Goal: Information Seeking & Learning: Learn about a topic

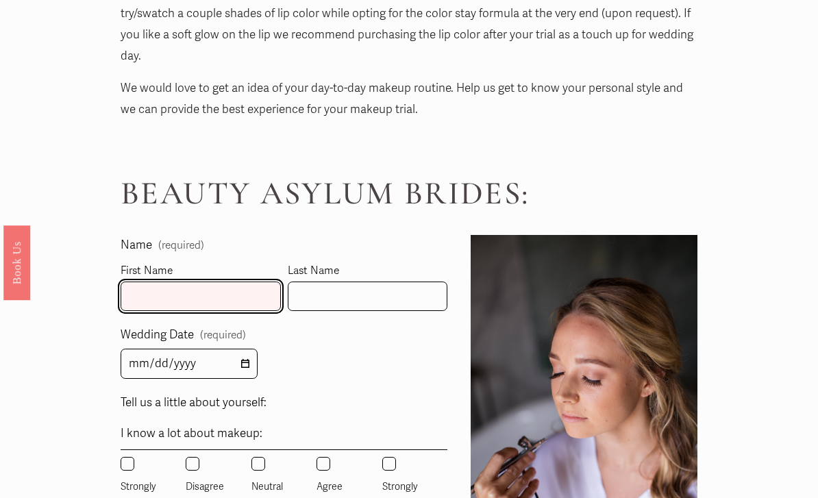
click at [214, 281] on input "First Name" at bounding box center [201, 295] width 160 height 29
type input "[PERSON_NAME]"
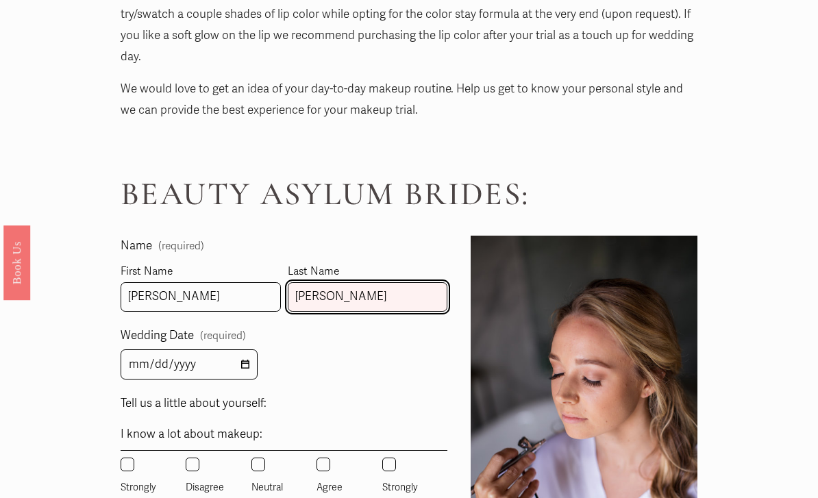
type input "[PERSON_NAME]"
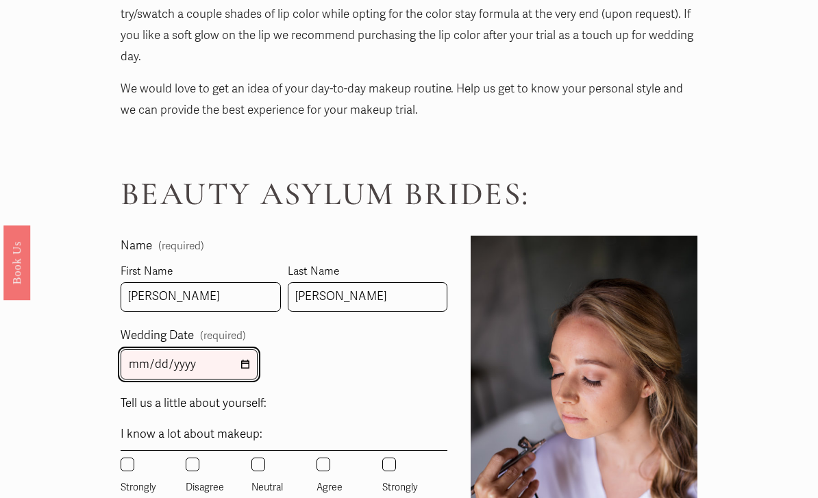
click at [212, 349] on input "2025-08-11" at bounding box center [189, 364] width 137 height 31
type input "2025-10-12"
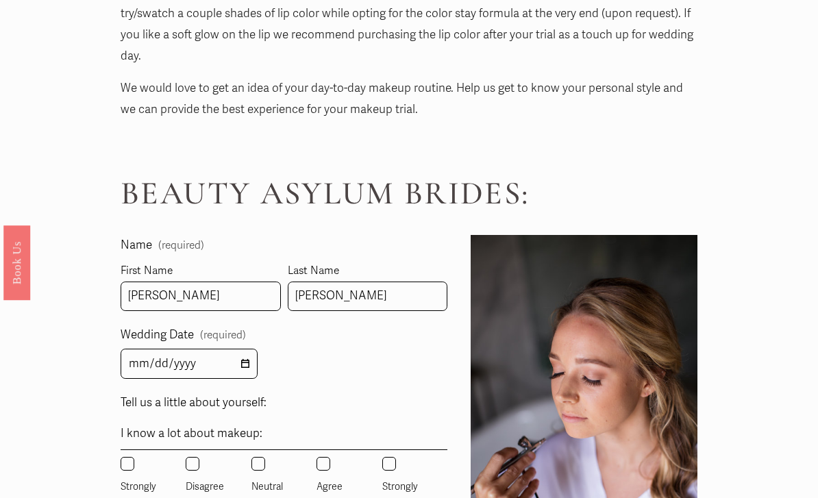
drag, startPoint x: 212, startPoint y: 328, endPoint x: 77, endPoint y: 375, distance: 142.7
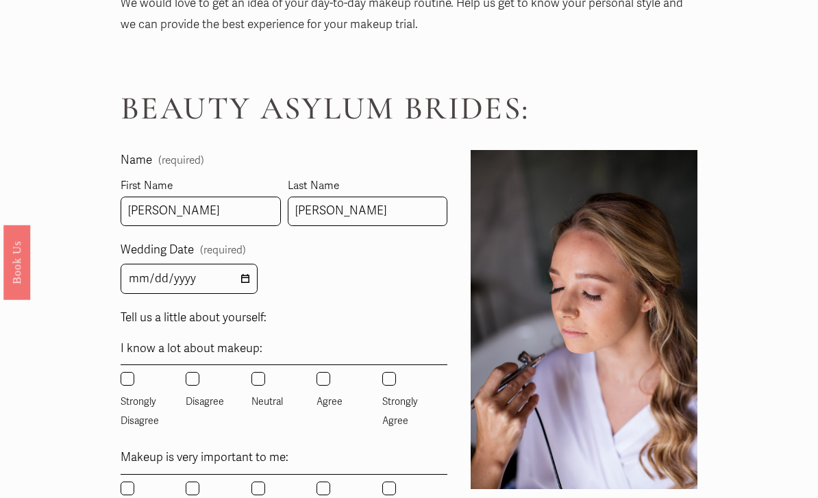
scroll to position [772, 0]
click at [258, 372] on input "Neutral" at bounding box center [258, 379] width 14 height 14
radio input "true"
click at [192, 481] on input "Disagree" at bounding box center [193, 488] width 14 height 14
radio input "true"
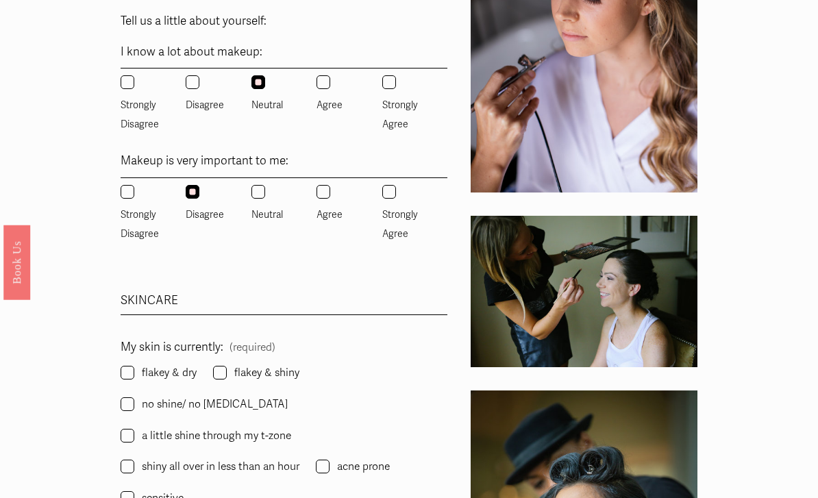
scroll to position [1069, 0]
click at [262, 425] on span "a little shine through my t-zone" at bounding box center [216, 434] width 149 height 19
click at [134, 428] on input "a little shine through my t-zone" at bounding box center [128, 435] width 14 height 14
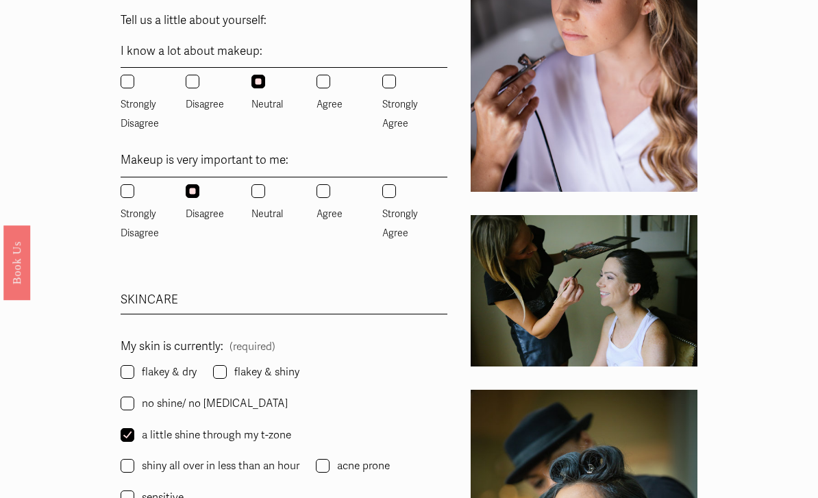
checkbox input "true"
click at [134, 397] on input "no shine/ no dryness" at bounding box center [128, 404] width 14 height 14
checkbox input "false"
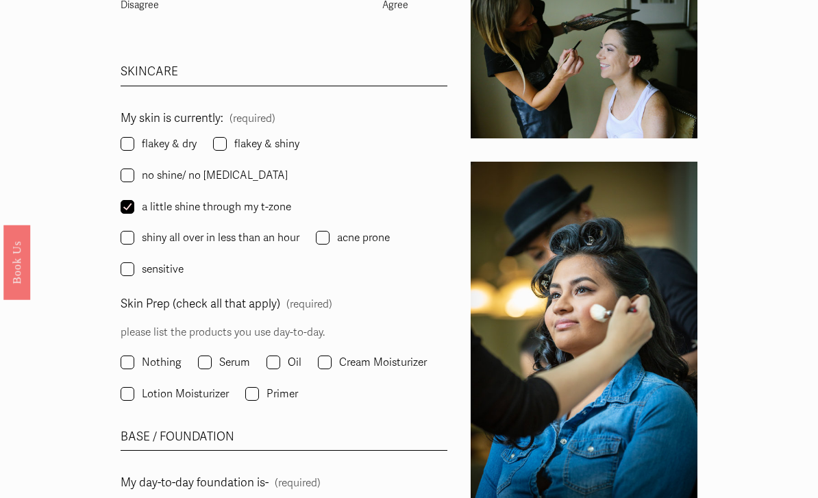
scroll to position [1297, 0]
click at [204, 355] on input "Serum" at bounding box center [205, 362] width 14 height 14
checkbox input "true"
click at [195, 384] on span "Lotion Moisturizer" at bounding box center [185, 393] width 87 height 19
click at [134, 387] on input "Lotion Moisturizer" at bounding box center [128, 394] width 14 height 14
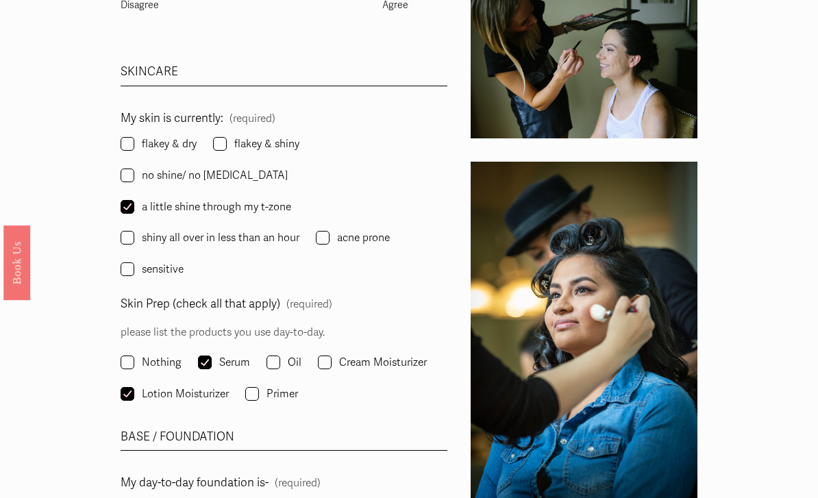
checkbox input "true"
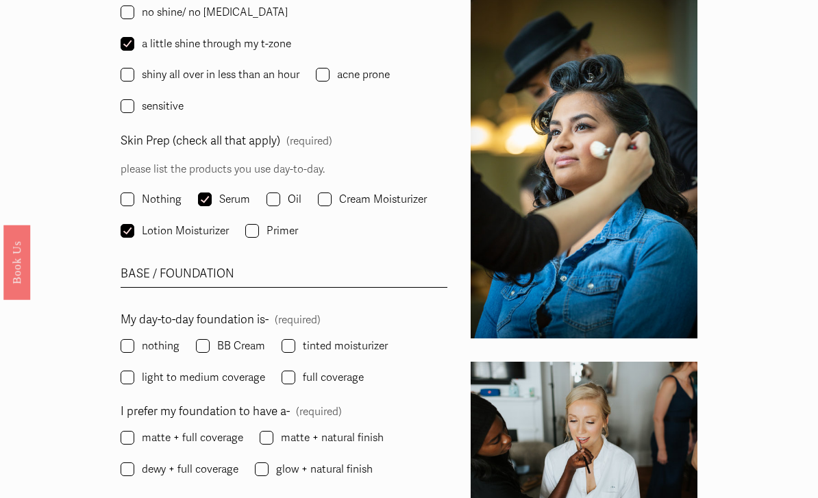
scroll to position [1465, 0]
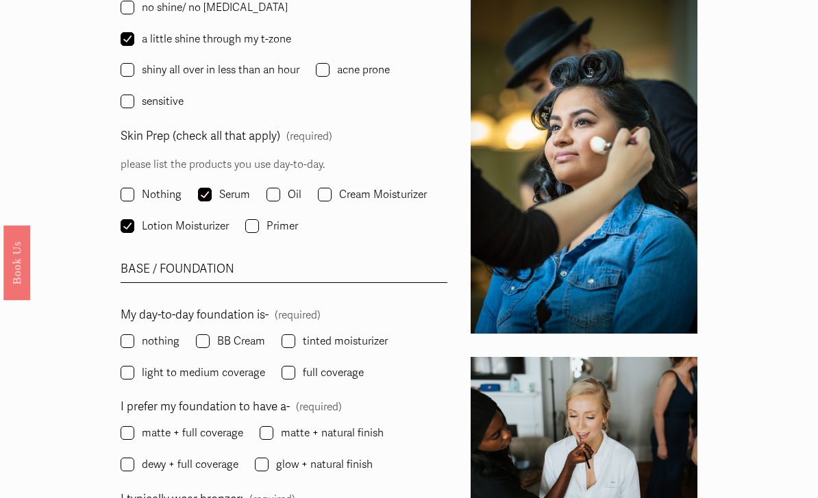
click at [162, 331] on span "nothing" at bounding box center [161, 340] width 38 height 19
click at [134, 334] on input "nothing" at bounding box center [128, 341] width 14 height 14
checkbox input "true"
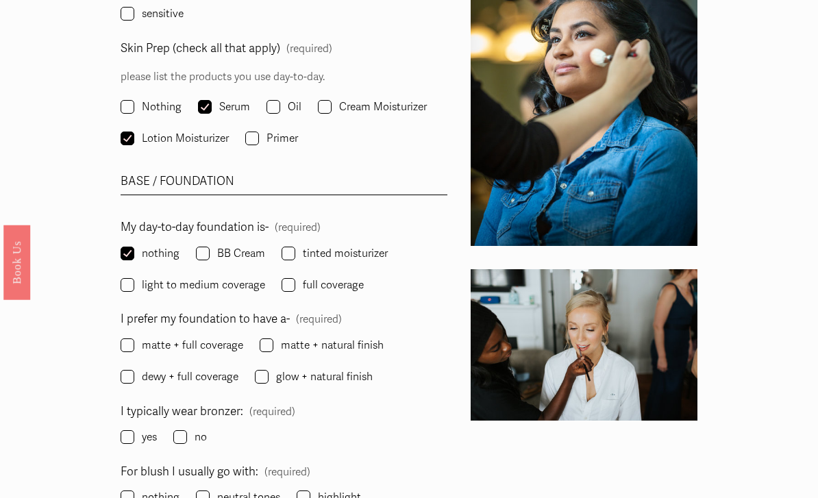
scroll to position [1555, 0]
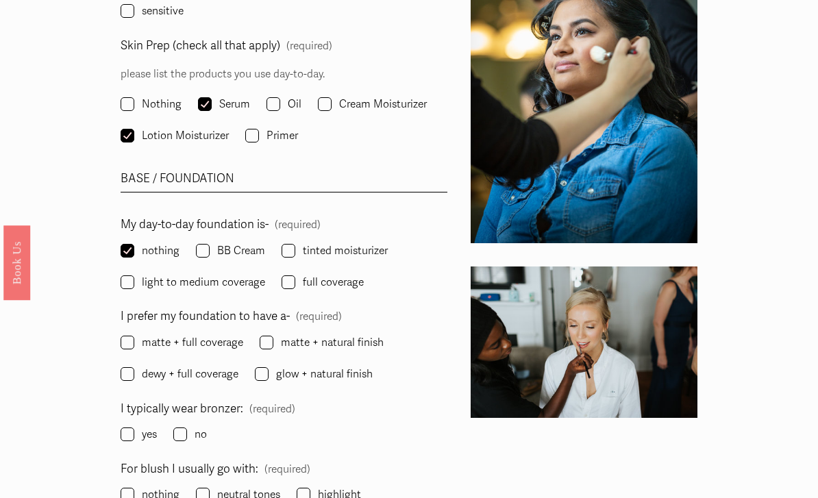
click at [335, 364] on span "glow + natural finish" at bounding box center [324, 373] width 97 height 19
click at [268, 367] on input "glow + natural finish" at bounding box center [262, 374] width 14 height 14
checkbox input "true"
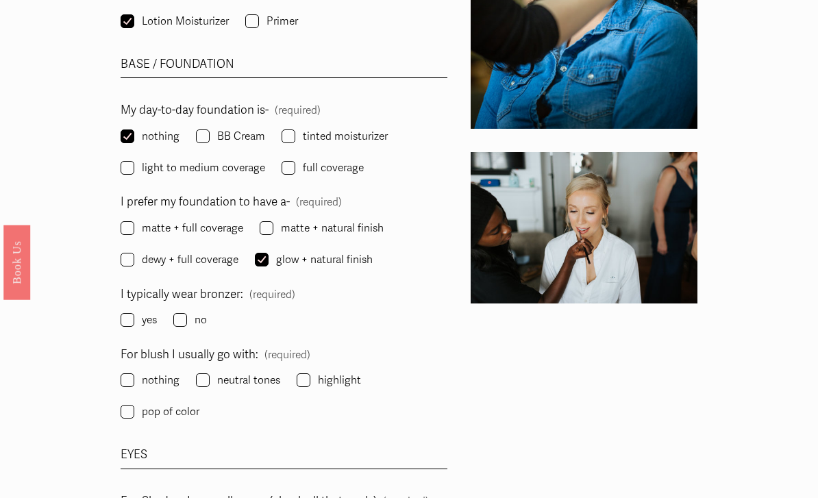
scroll to position [1670, 0]
click at [178, 313] on input "no" at bounding box center [180, 320] width 14 height 14
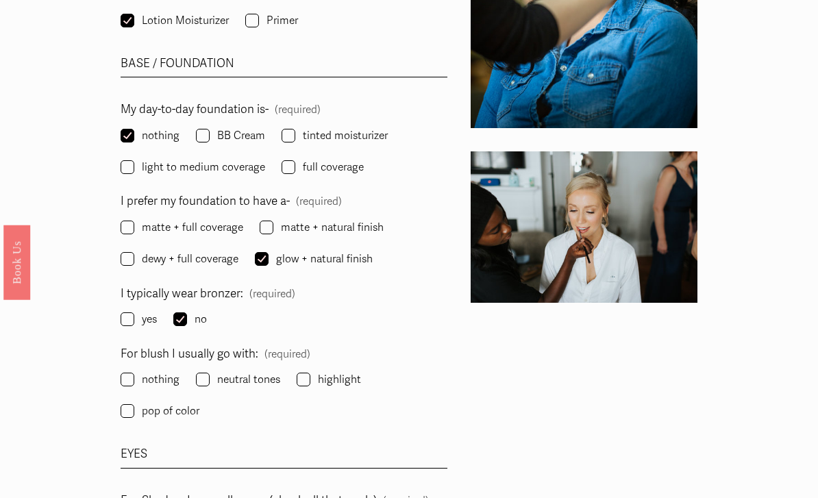
checkbox input "true"
click at [217, 370] on span "neutral tones" at bounding box center [248, 379] width 63 height 19
click at [210, 373] on input "neutral tones" at bounding box center [203, 380] width 14 height 14
checkbox input "true"
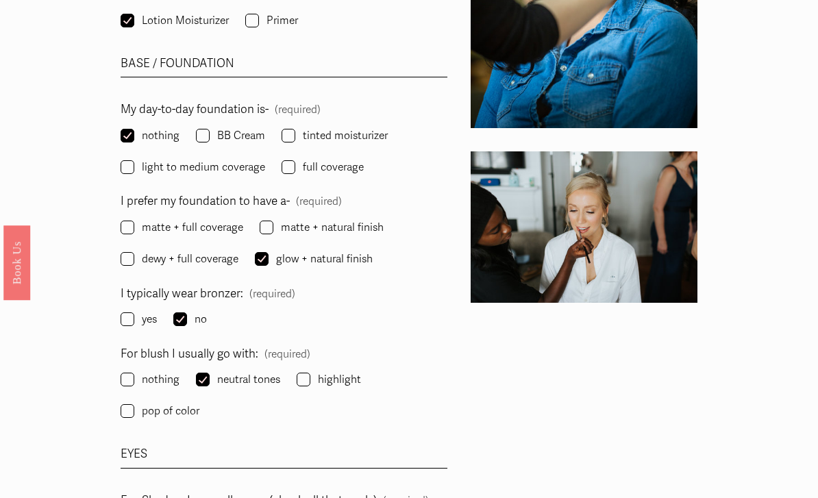
click at [309, 373] on input "highlight" at bounding box center [304, 380] width 14 height 14
checkbox input "true"
click at [151, 310] on span "yes" at bounding box center [149, 319] width 15 height 19
click at [134, 312] on input "yes" at bounding box center [128, 319] width 14 height 14
checkbox input "true"
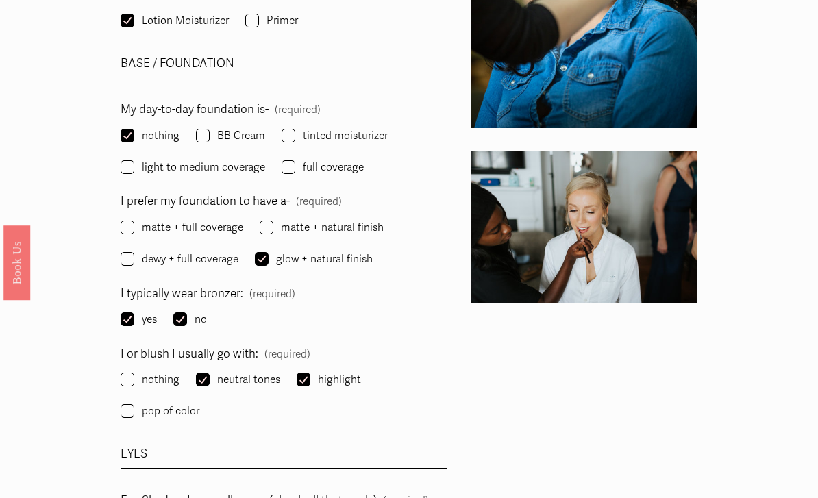
click at [187, 312] on input "no" at bounding box center [180, 319] width 14 height 14
click at [184, 312] on input "no" at bounding box center [180, 319] width 14 height 14
checkbox input "true"
click at [134, 312] on input "yes" at bounding box center [128, 319] width 14 height 14
checkbox input "false"
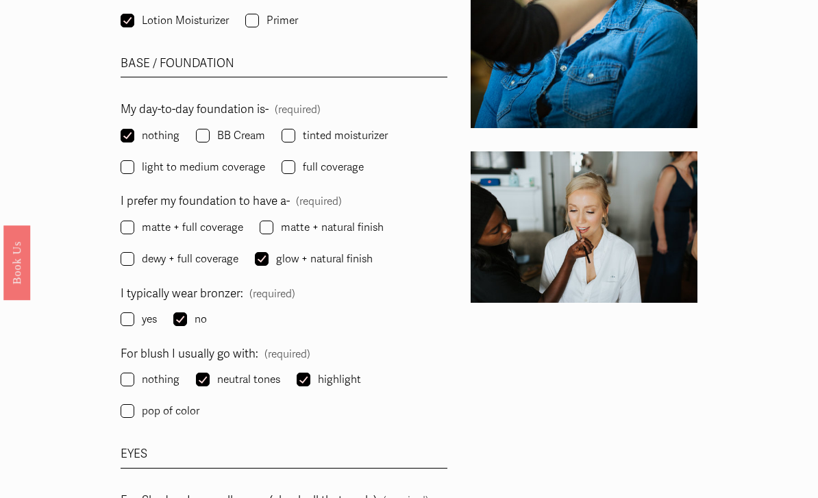
click at [181, 312] on input "no" at bounding box center [180, 319] width 14 height 14
checkbox input "true"
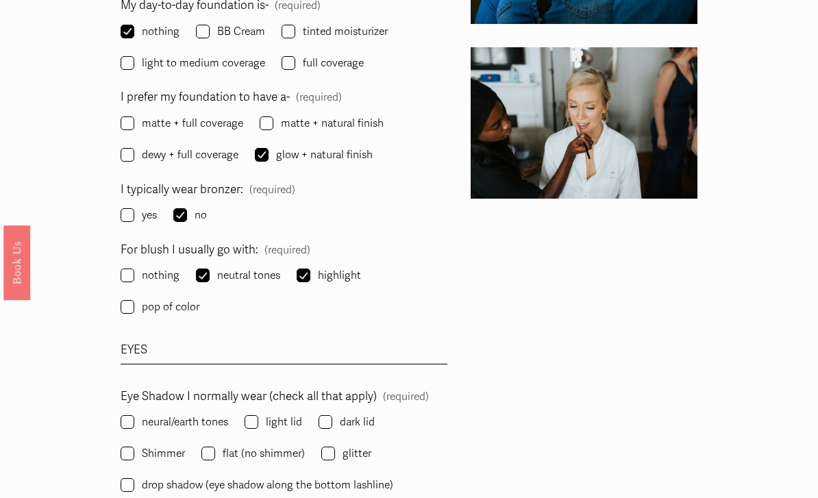
scroll to position [1775, 0]
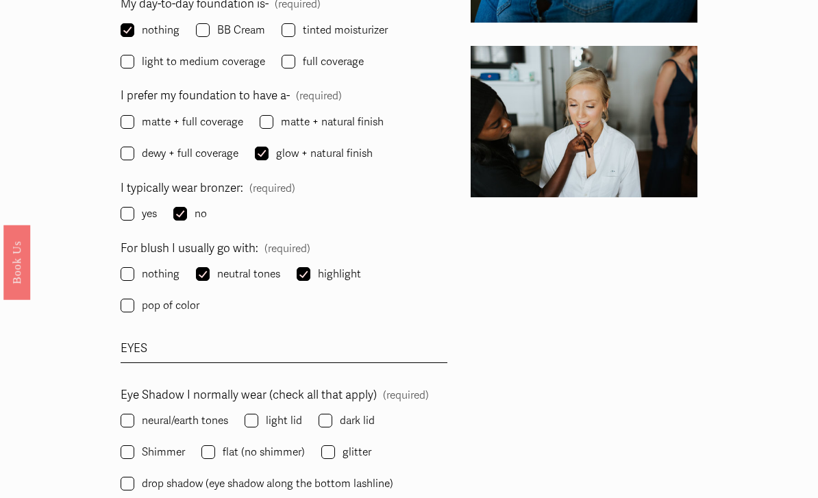
click at [305, 268] on input "highlight" at bounding box center [304, 275] width 14 height 14
checkbox input "false"
click at [168, 296] on span "pop of color" at bounding box center [171, 305] width 58 height 19
click at [134, 299] on input "pop of color" at bounding box center [128, 306] width 14 height 14
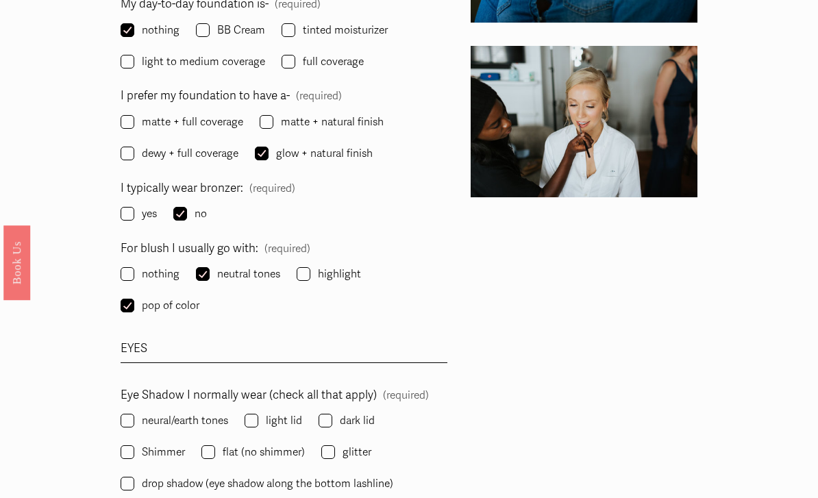
click at [171, 296] on span "pop of color" at bounding box center [171, 305] width 58 height 19
click at [134, 299] on input "pop of color" at bounding box center [128, 306] width 14 height 14
checkbox input "false"
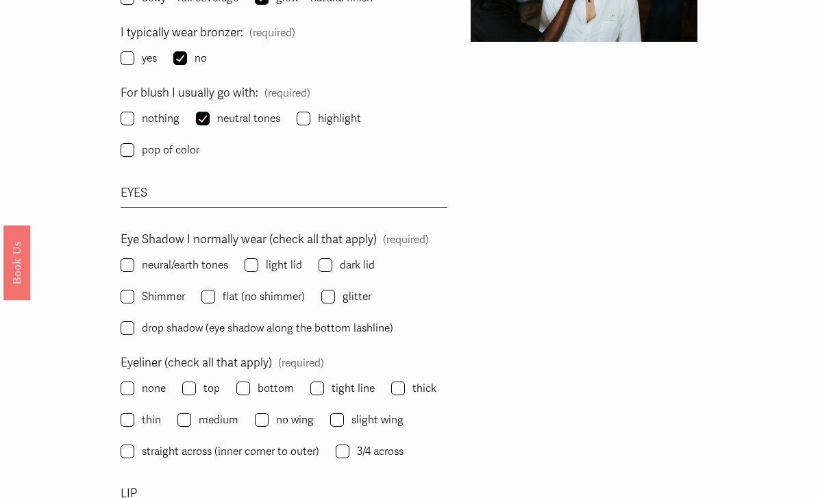
scroll to position [1936, 0]
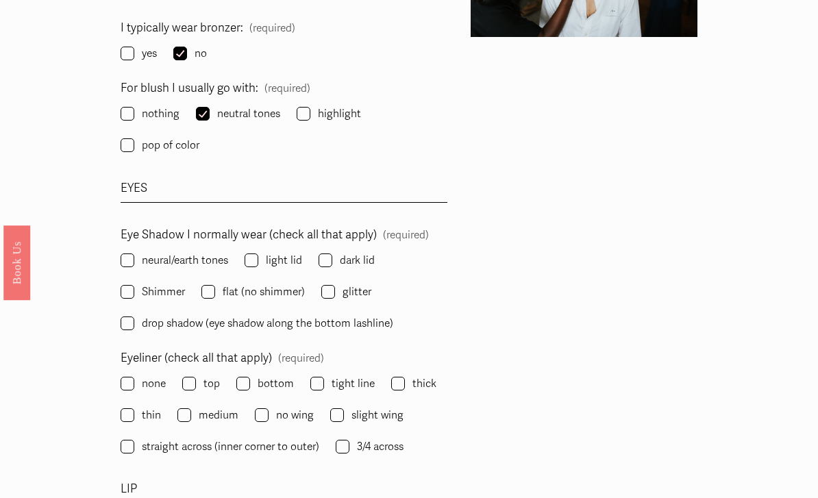
click at [213, 251] on span "neural/earth tones" at bounding box center [185, 260] width 86 height 19
click at [134, 253] on input "neural/earth tones" at bounding box center [128, 260] width 14 height 14
checkbox input "true"
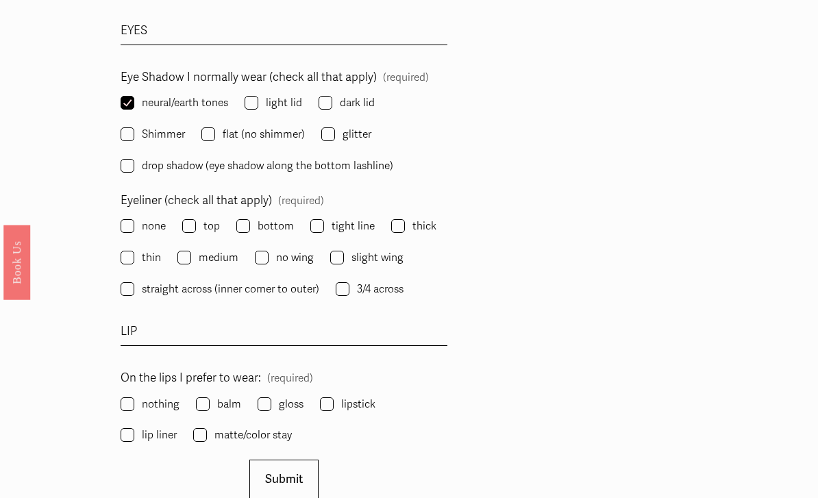
scroll to position [2094, 0]
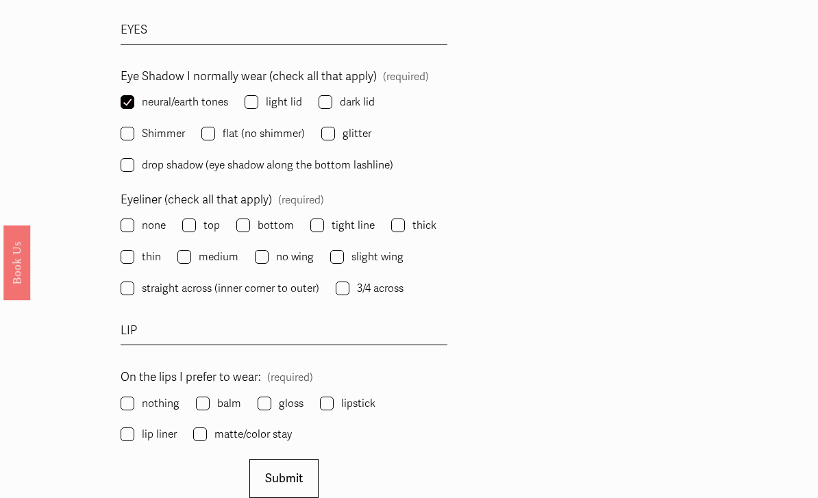
click at [252, 124] on span "flat (no shimmer)" at bounding box center [264, 133] width 82 height 19
click at [215, 127] on input "flat (no shimmer)" at bounding box center [208, 134] width 14 height 14
checkbox input "true"
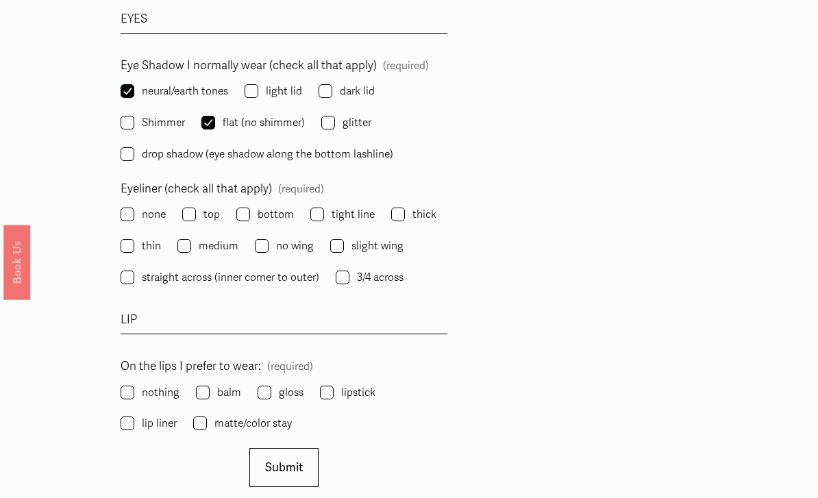
scroll to position [2106, 0]
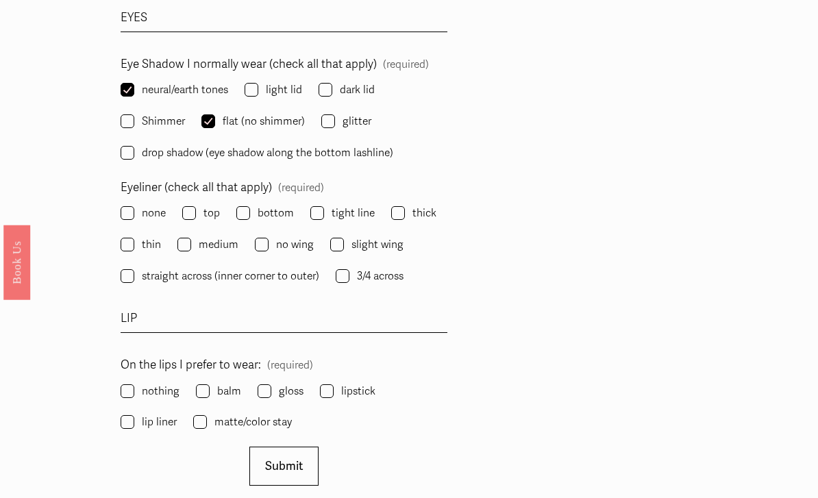
click at [149, 204] on span "none" at bounding box center [154, 213] width 24 height 19
click at [134, 207] on input "none" at bounding box center [128, 214] width 14 height 14
checkbox input "true"
click at [201, 203] on label "top" at bounding box center [202, 212] width 40 height 19
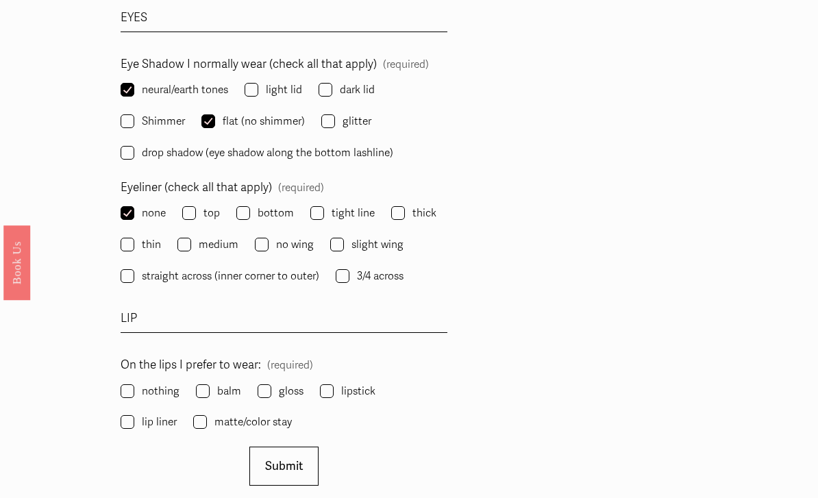
click at [196, 206] on input "top" at bounding box center [189, 213] width 14 height 14
checkbox input "true"
click at [338, 238] on input "slight wing" at bounding box center [337, 245] width 14 height 14
checkbox input "true"
click at [145, 235] on span "thin" at bounding box center [151, 244] width 19 height 19
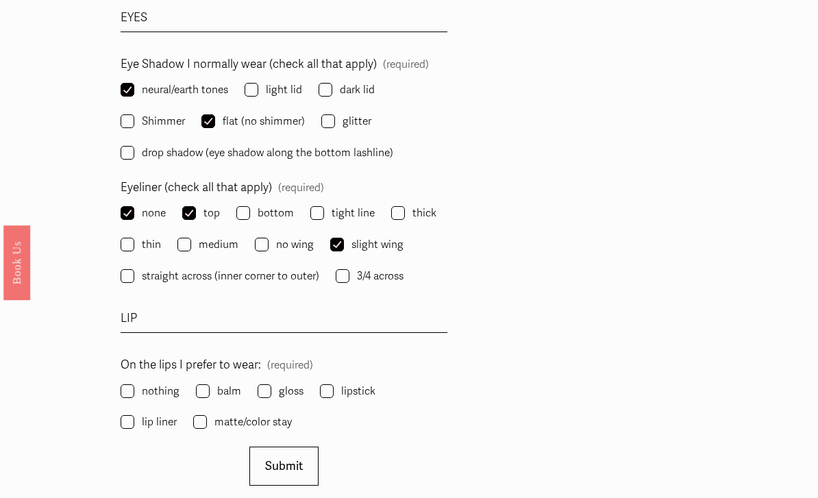
click at [134, 238] on input "thin" at bounding box center [128, 245] width 14 height 14
checkbox input "true"
click at [332, 203] on span "tight line" at bounding box center [352, 212] width 43 height 19
click at [324, 206] on input "tight line" at bounding box center [317, 213] width 14 height 14
checkbox input "true"
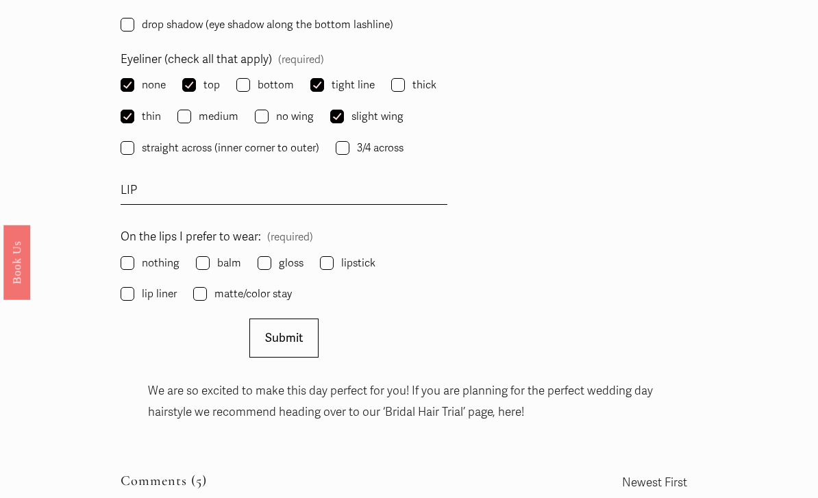
scroll to position [2235, 0]
click at [146, 253] on span "nothing" at bounding box center [161, 262] width 38 height 19
click at [134, 256] on input "nothing" at bounding box center [128, 263] width 14 height 14
checkbox input "true"
click at [221, 253] on span "balm" at bounding box center [229, 262] width 24 height 19
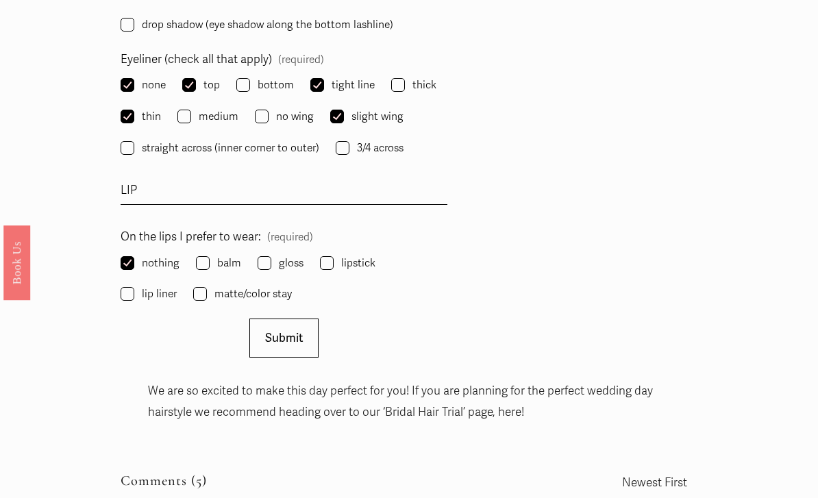
click at [210, 256] on input "balm" at bounding box center [203, 263] width 14 height 14
checkbox input "true"
click at [272, 253] on label "gloss" at bounding box center [282, 262] width 49 height 19
click at [271, 256] on input "gloss" at bounding box center [265, 263] width 14 height 14
checkbox input "true"
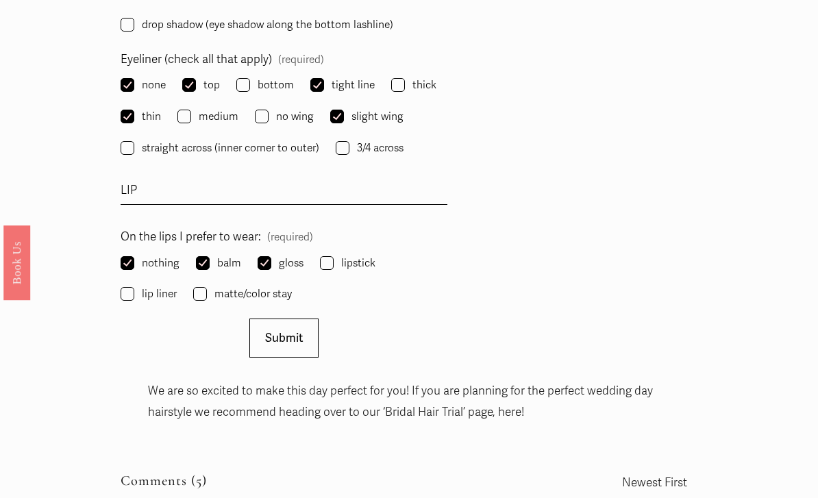
click at [142, 253] on span "nothing" at bounding box center [161, 262] width 38 height 19
click at [134, 256] on input "nothing" at bounding box center [128, 263] width 14 height 14
checkbox input "false"
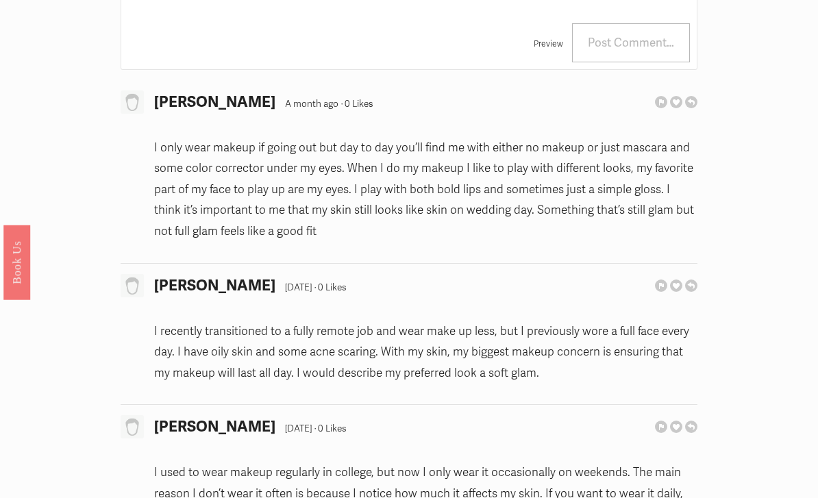
scroll to position [2822, 0]
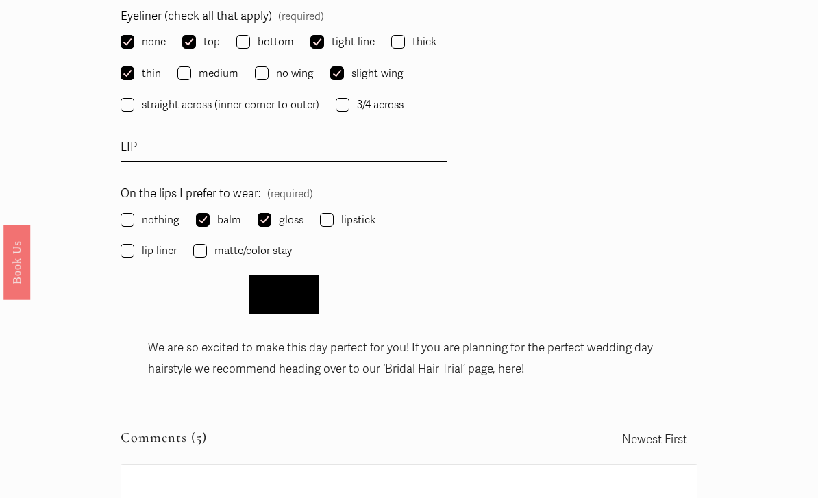
click at [301, 276] on button "Submit Submit" at bounding box center [283, 295] width 69 height 39
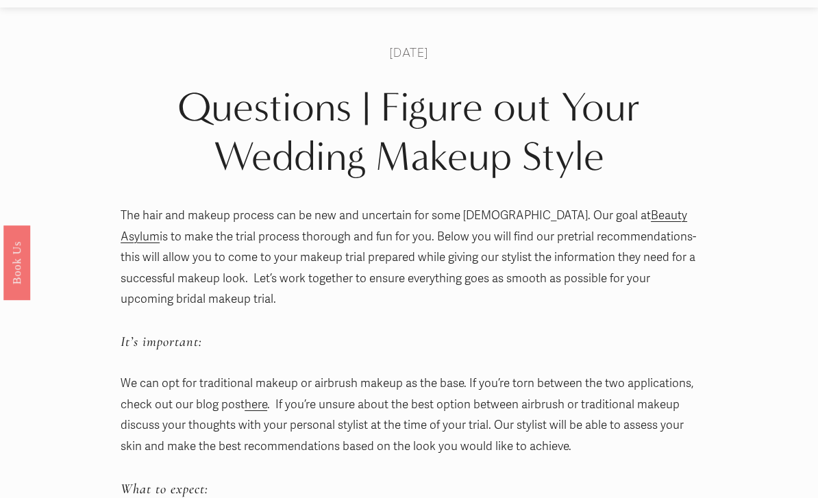
scroll to position [0, 0]
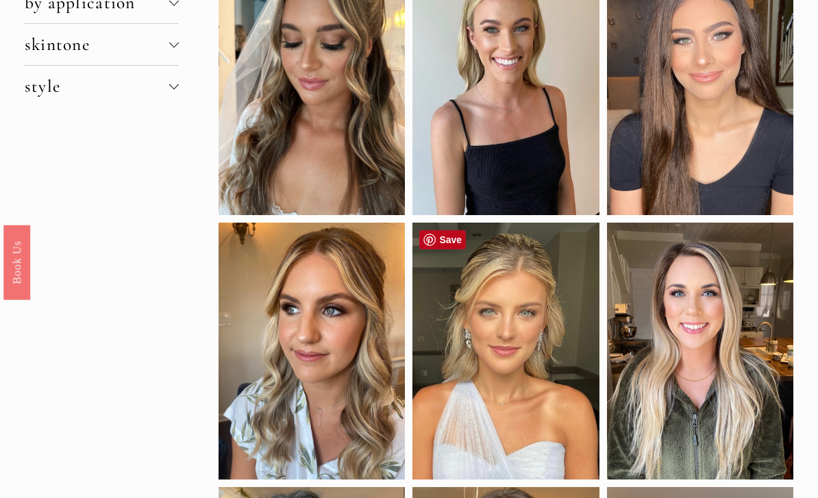
scroll to position [162, 0]
click at [718, 83] on div at bounding box center [700, 86] width 186 height 257
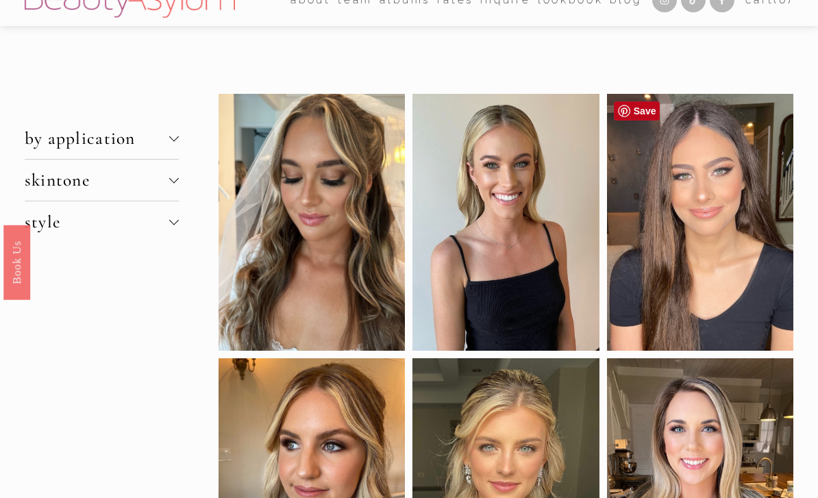
scroll to position [26, 0]
click at [164, 186] on span "skintone" at bounding box center [97, 180] width 145 height 21
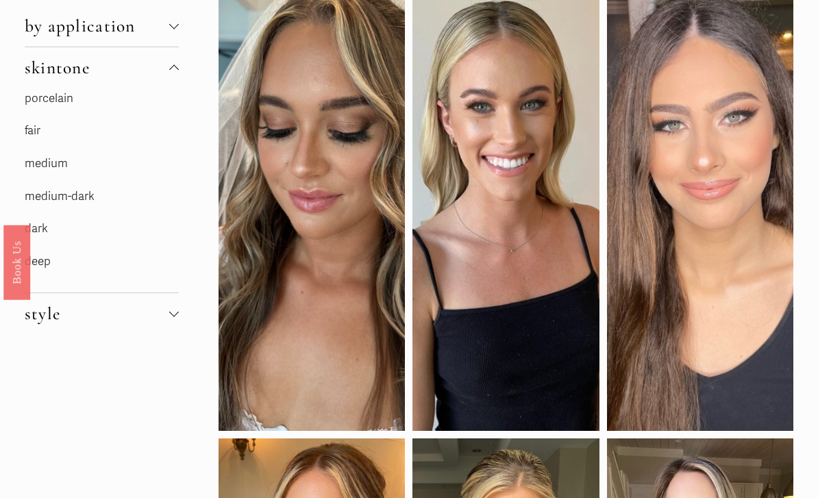
scroll to position [138, 0]
click at [58, 163] on link "medium" at bounding box center [46, 163] width 43 height 14
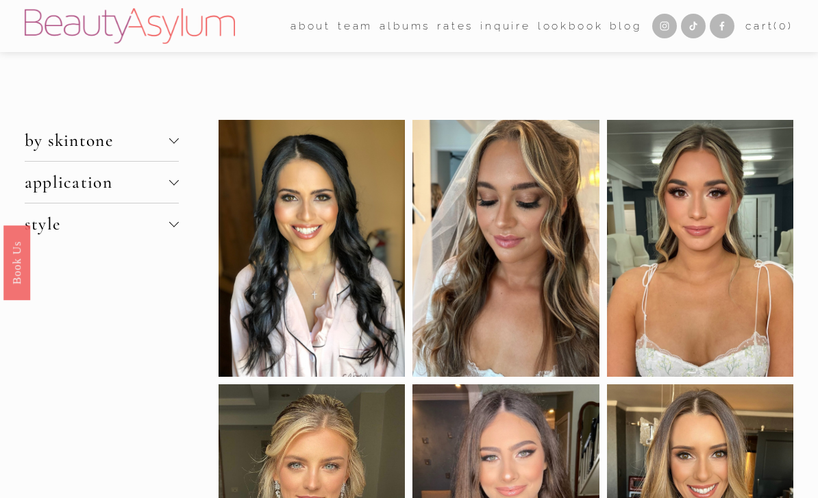
click at [172, 190] on button "application" at bounding box center [102, 182] width 154 height 41
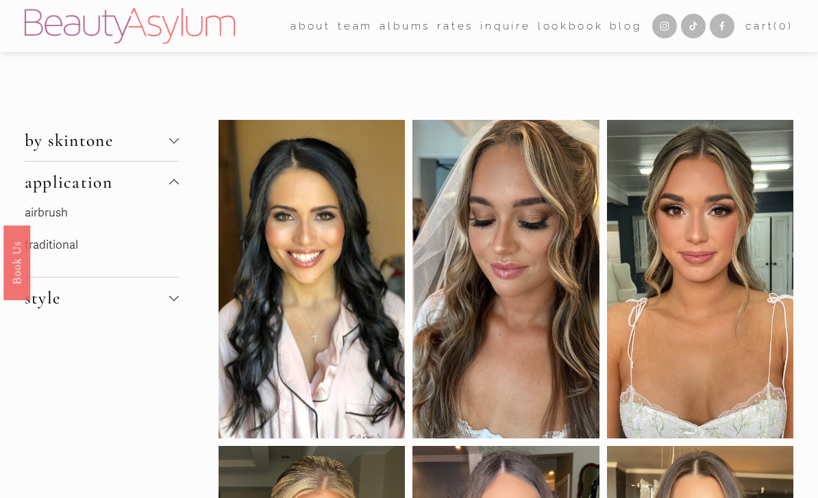
click at [168, 192] on span "application" at bounding box center [97, 182] width 145 height 21
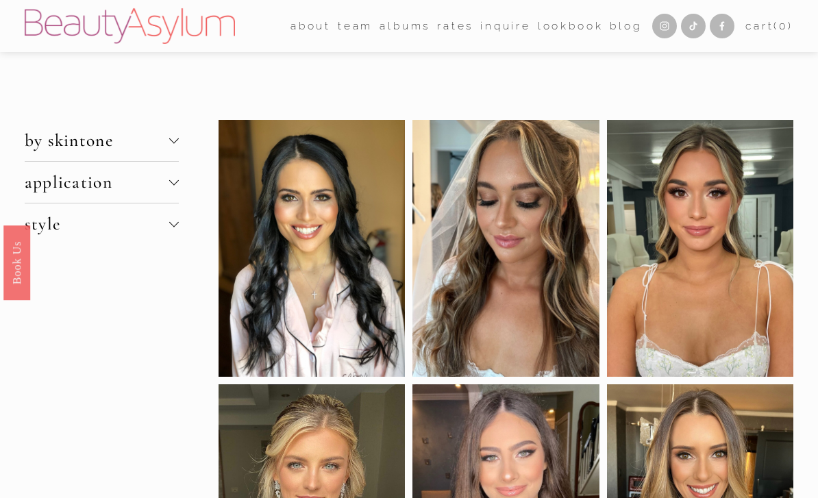
click at [173, 227] on div at bounding box center [174, 222] width 10 height 10
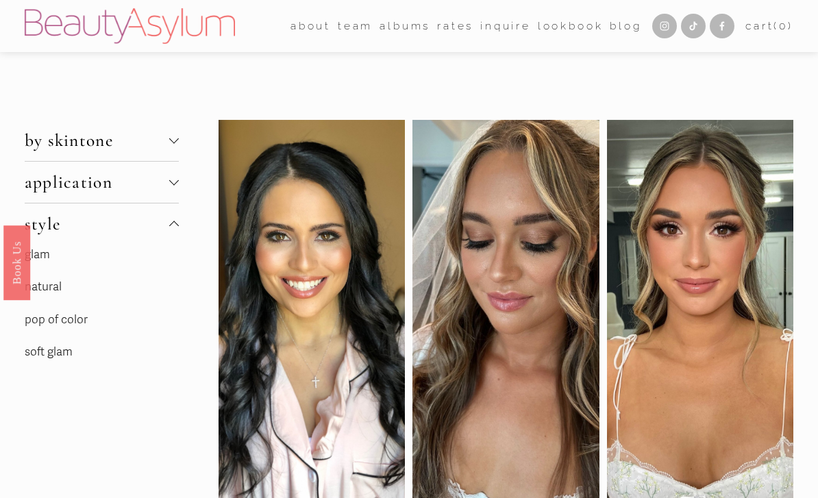
click at [51, 293] on link "natural" at bounding box center [43, 286] width 37 height 14
click at [59, 359] on link "soft glam" at bounding box center [49, 351] width 48 height 14
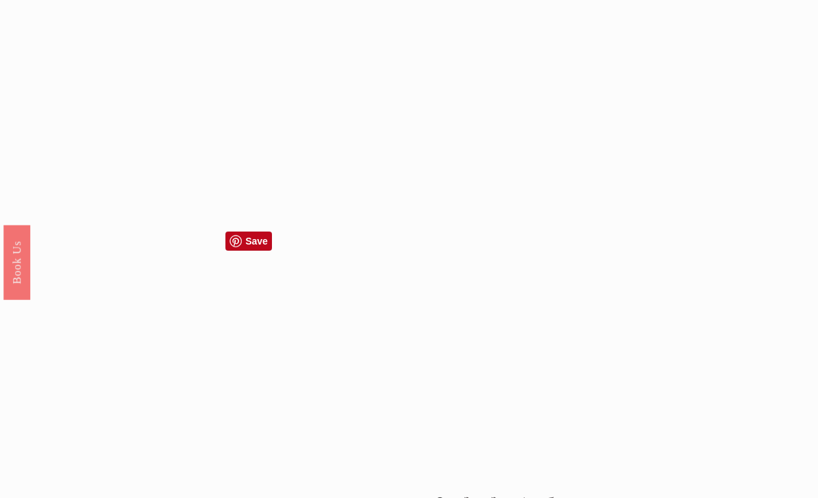
scroll to position [954, 0]
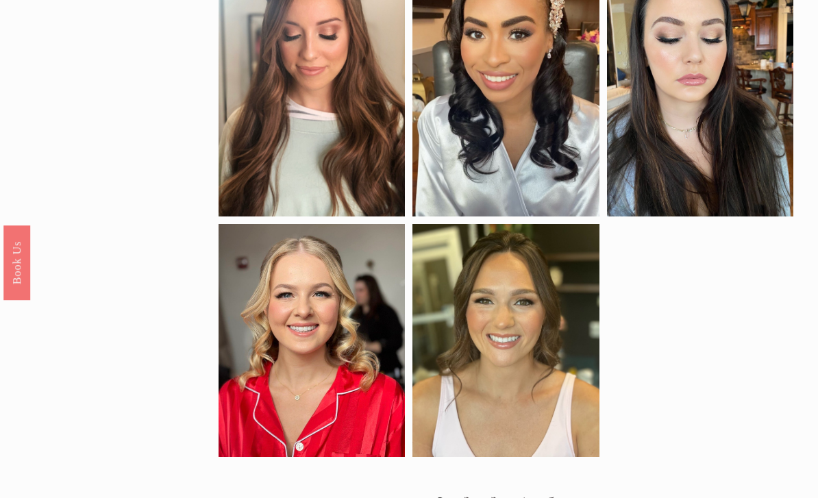
click at [470, 497] on link "2" at bounding box center [467, 498] width 8 height 21
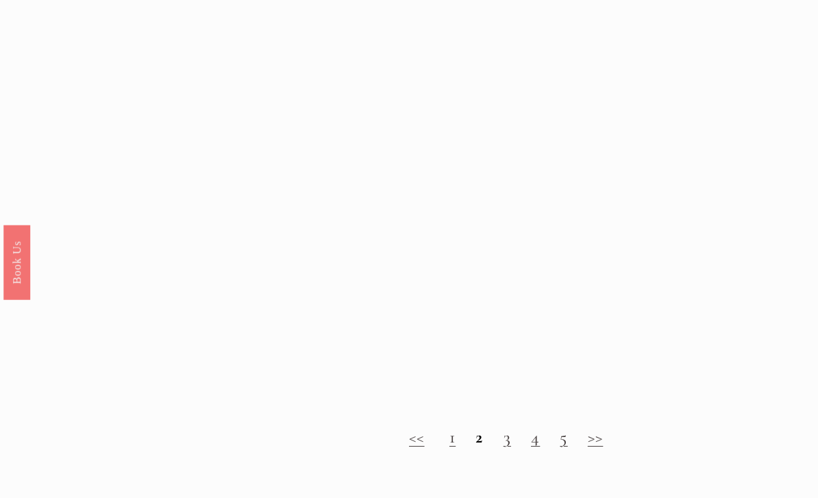
scroll to position [931, 0]
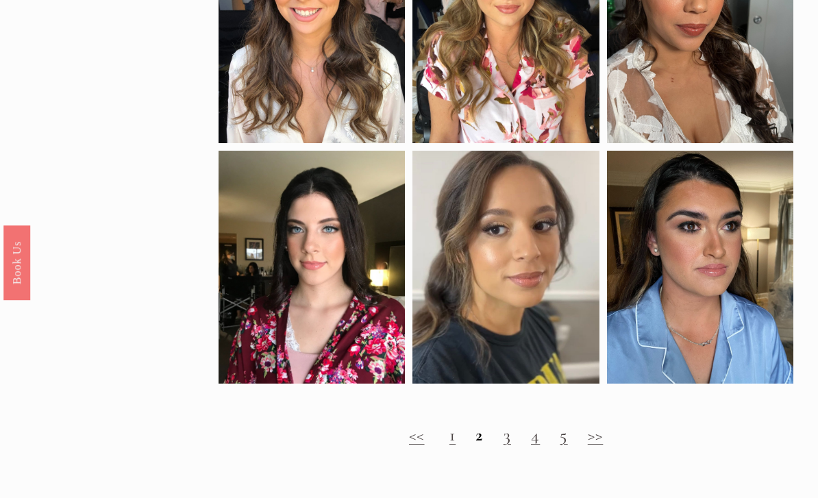
click at [505, 440] on link "3" at bounding box center [507, 435] width 8 height 21
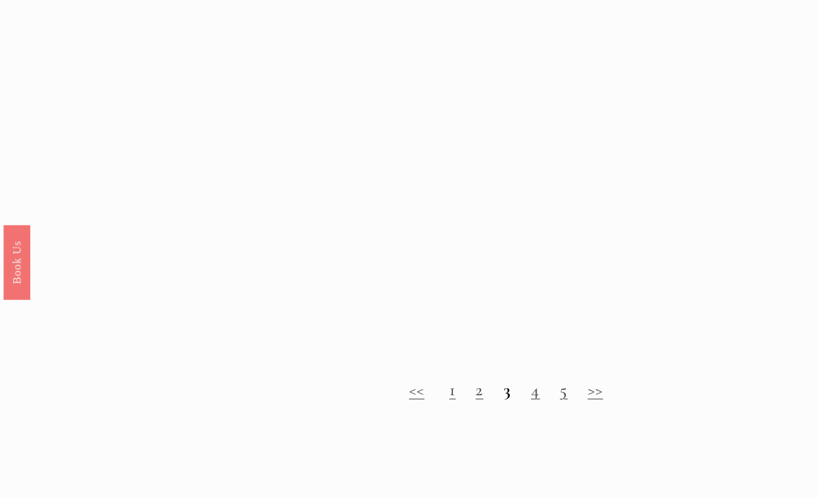
scroll to position [1051, 0]
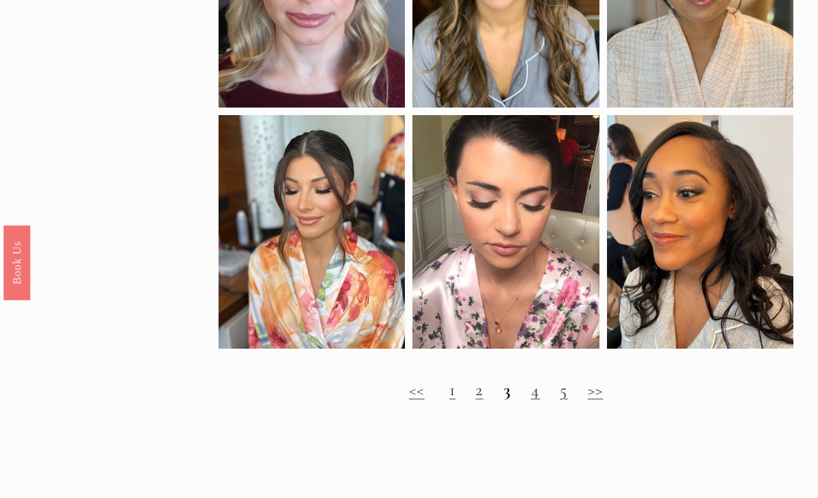
click at [536, 392] on link "4" at bounding box center [535, 389] width 9 height 21
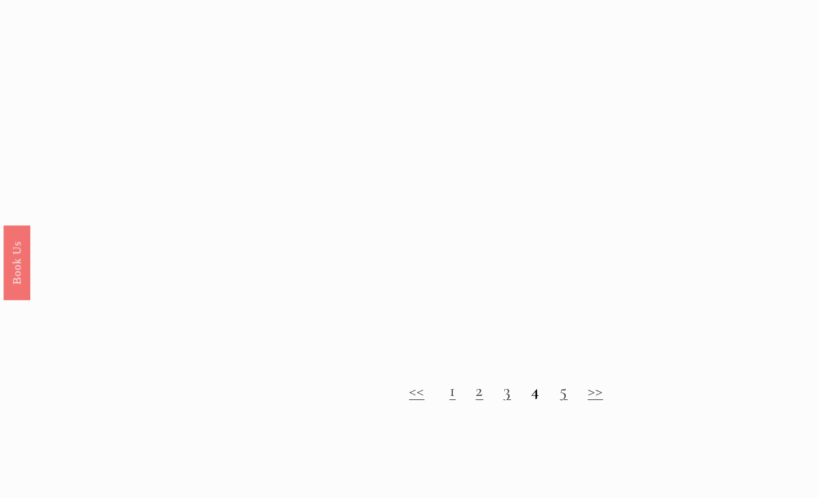
scroll to position [1040, 0]
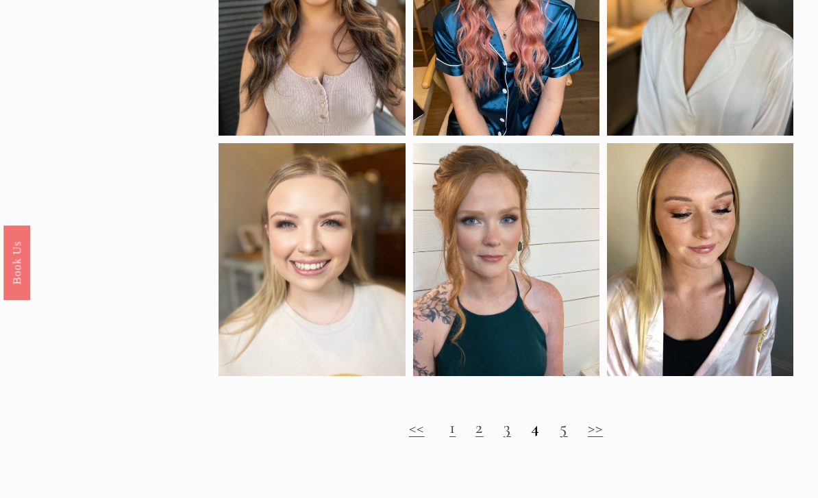
click at [566, 431] on link "5" at bounding box center [564, 427] width 8 height 21
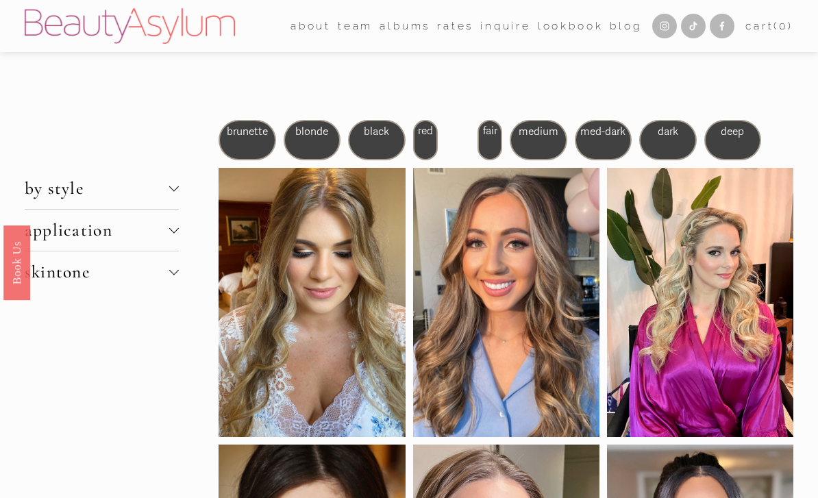
click at [251, 131] on span "brunette" at bounding box center [247, 132] width 41 height 14
click at [253, 138] on span "brunette" at bounding box center [247, 132] width 41 height 14
click at [249, 133] on span "brunette" at bounding box center [247, 132] width 41 height 14
click at [243, 154] on div "brunette" at bounding box center [246, 140] width 57 height 40
click at [244, 136] on span "brunette" at bounding box center [247, 132] width 41 height 14
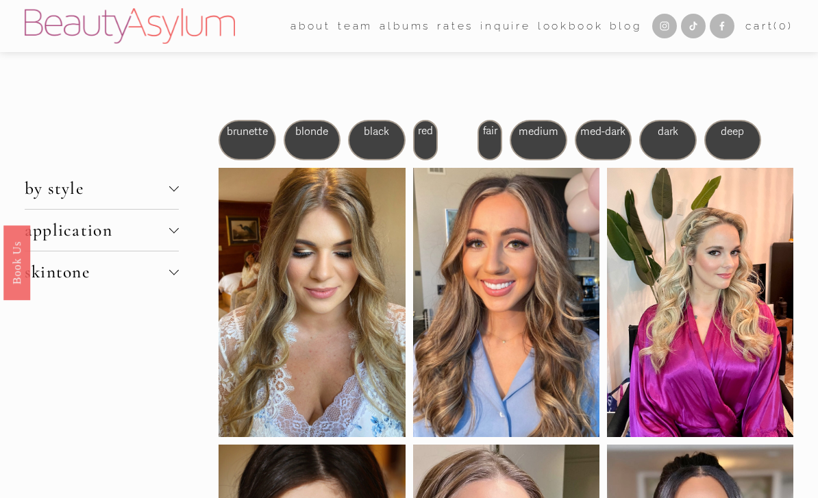
click at [172, 185] on div at bounding box center [174, 189] width 10 height 10
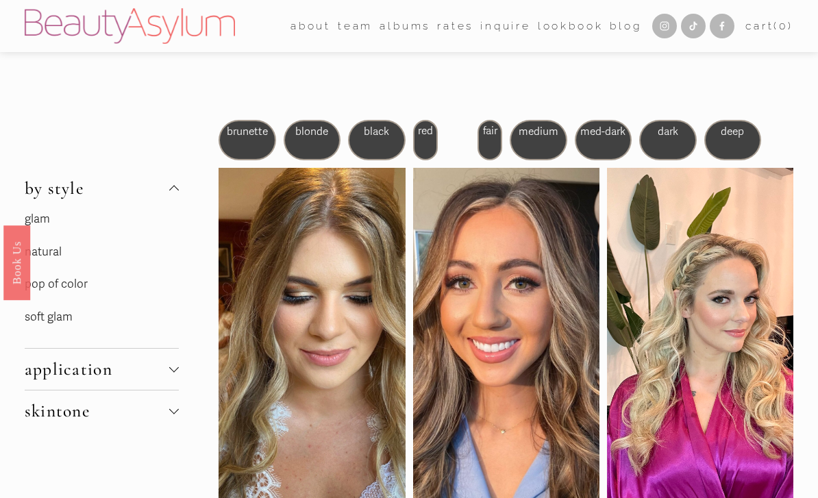
click at [58, 255] on link "natural" at bounding box center [43, 251] width 37 height 14
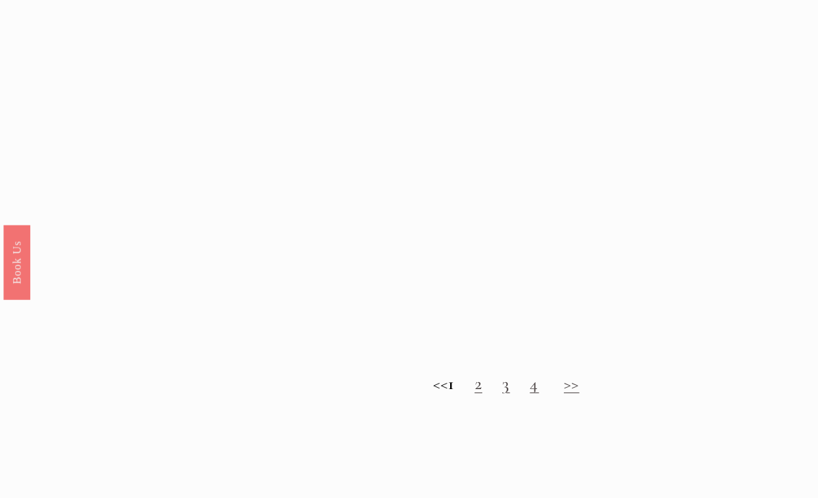
scroll to position [1019, 0]
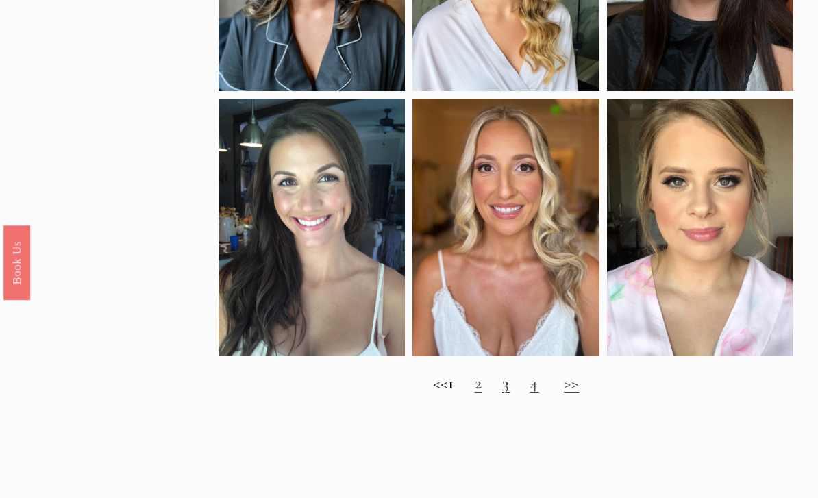
click at [482, 391] on link "2" at bounding box center [479, 383] width 8 height 21
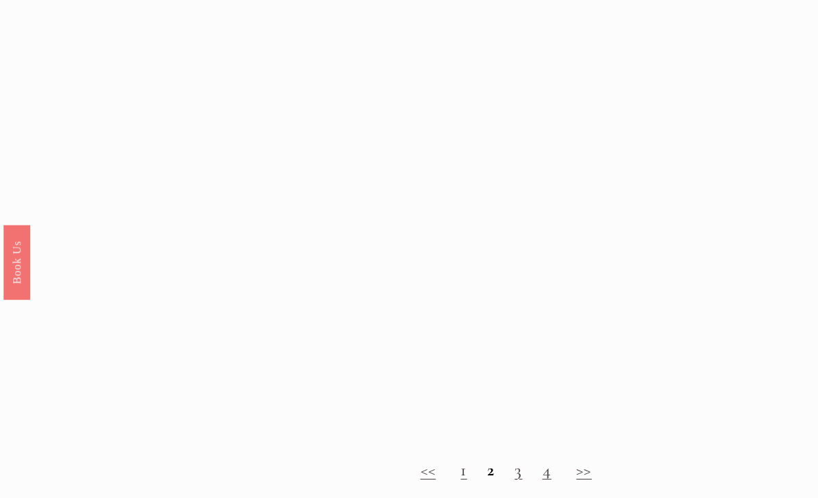
scroll to position [923, 0]
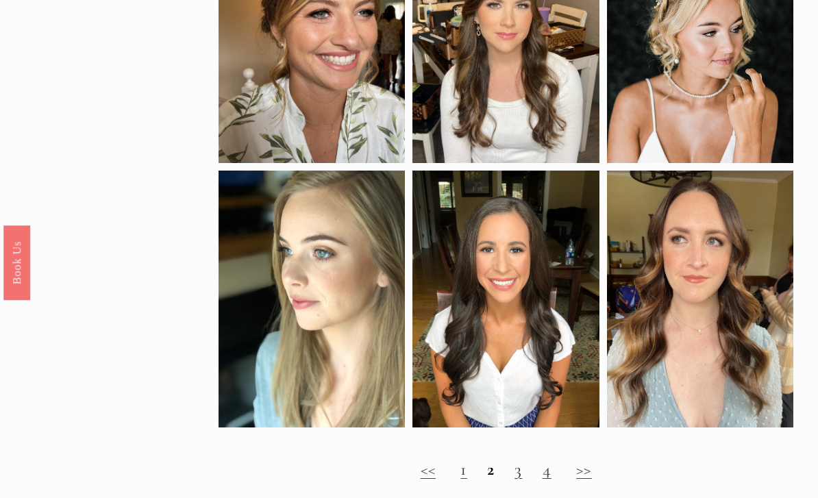
click at [520, 475] on link "3" at bounding box center [518, 469] width 8 height 21
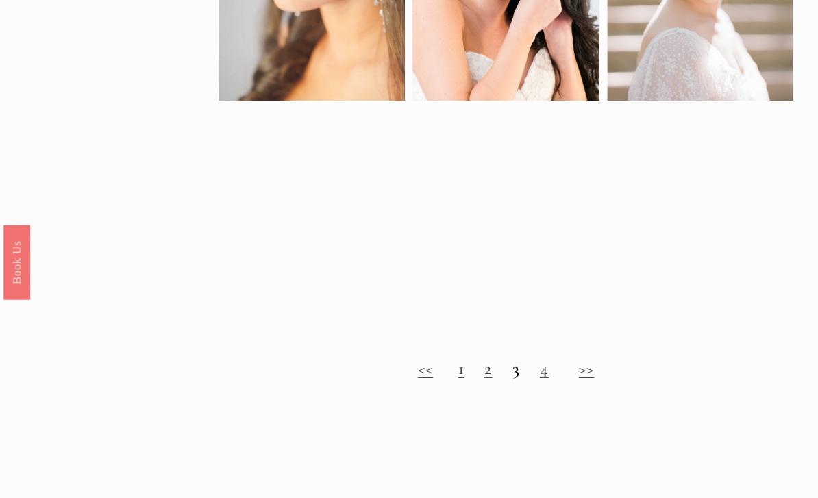
scroll to position [745, 0]
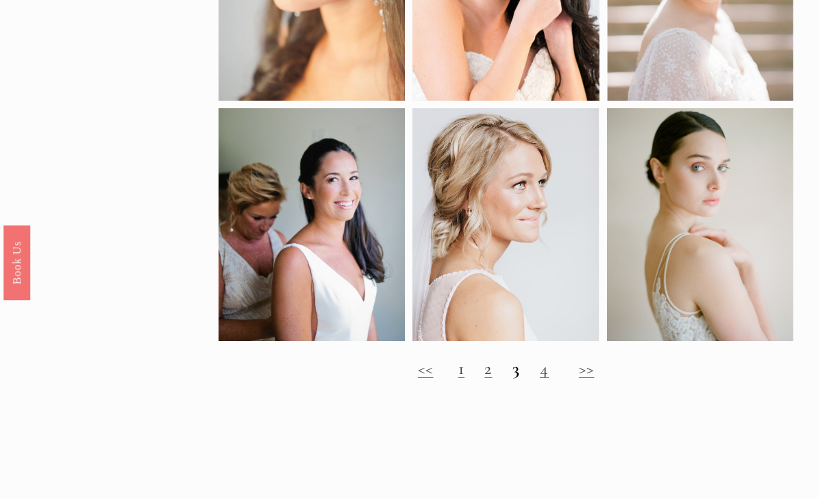
click at [543, 379] on link "4" at bounding box center [544, 368] width 9 height 21
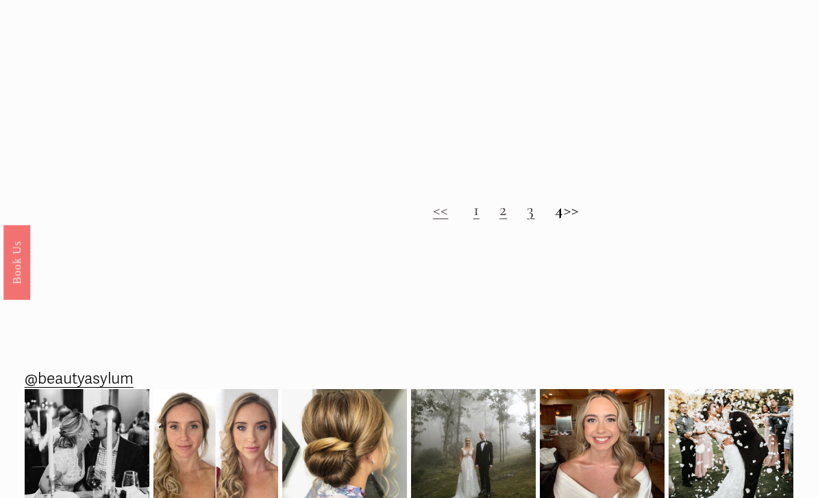
scroll to position [1205, 0]
